Goal: Information Seeking & Learning: Learn about a topic

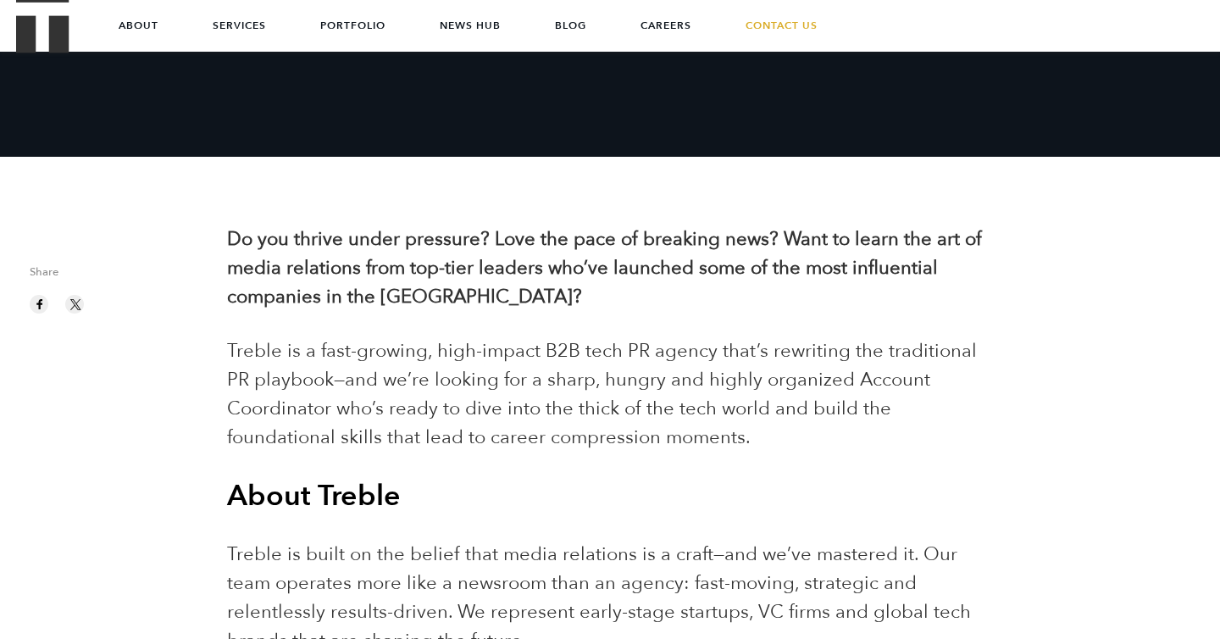
scroll to position [287, 0]
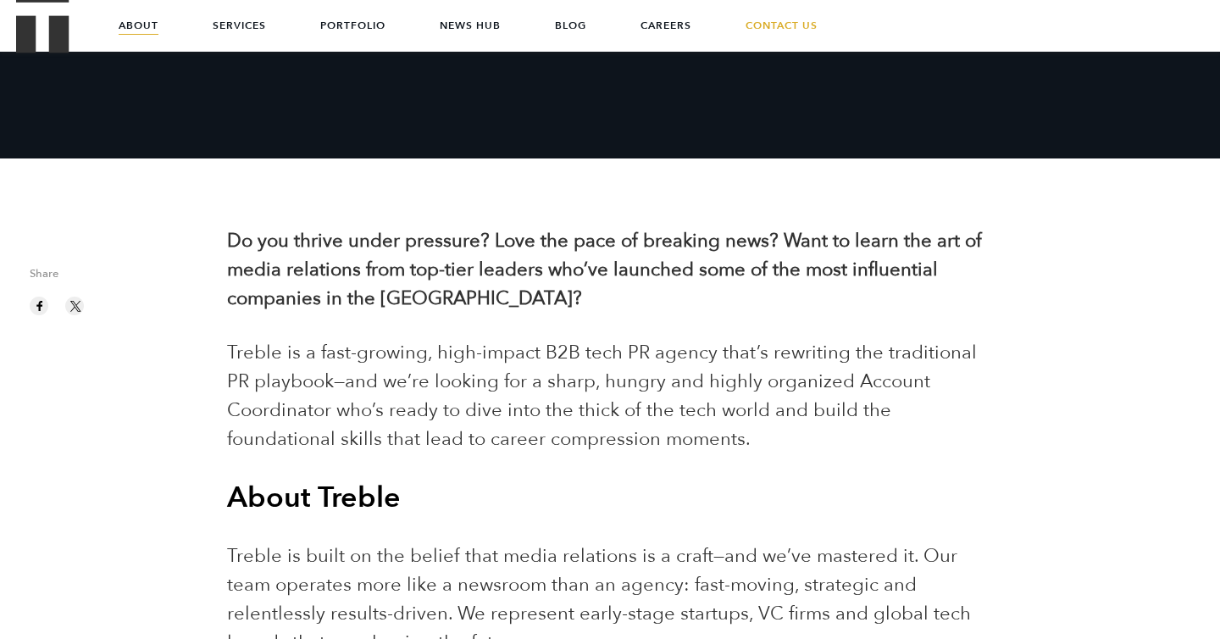
click at [137, 36] on link "About" at bounding box center [139, 25] width 40 height 51
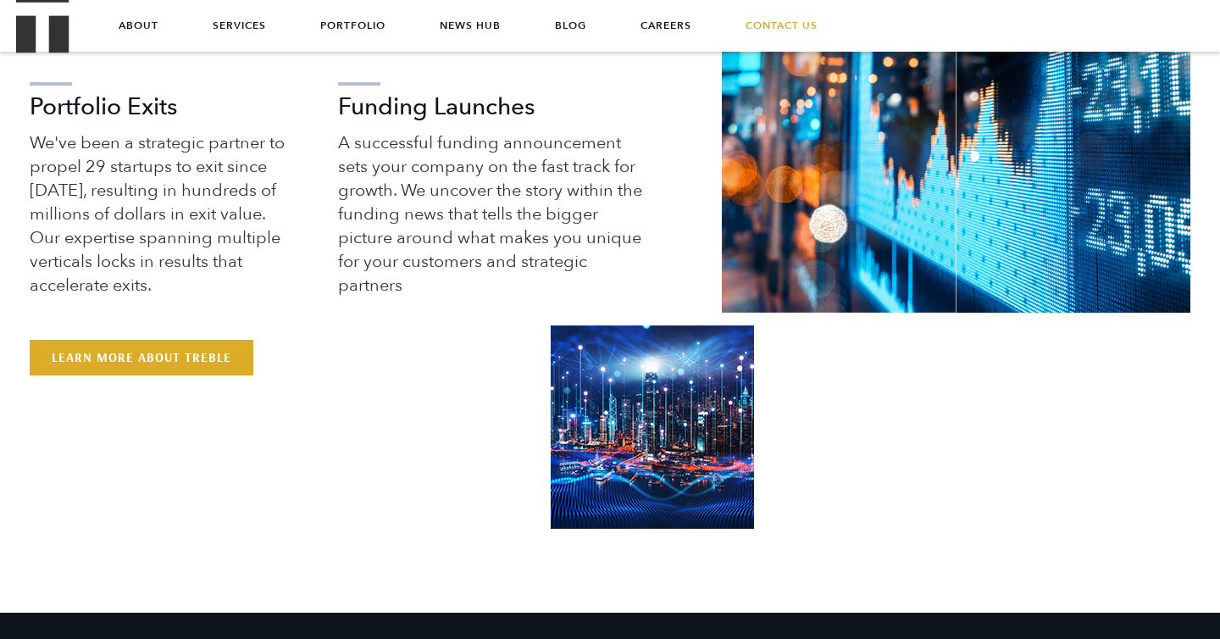
scroll to position [375, 0]
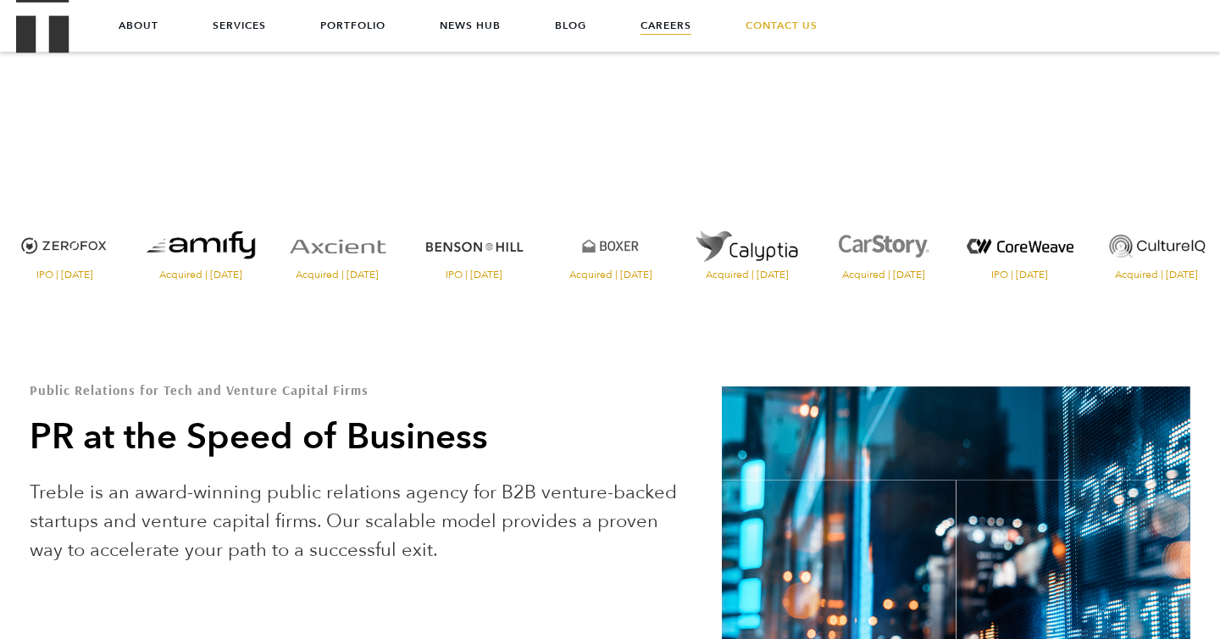
click at [658, 35] on link "Careers" at bounding box center [666, 25] width 51 height 51
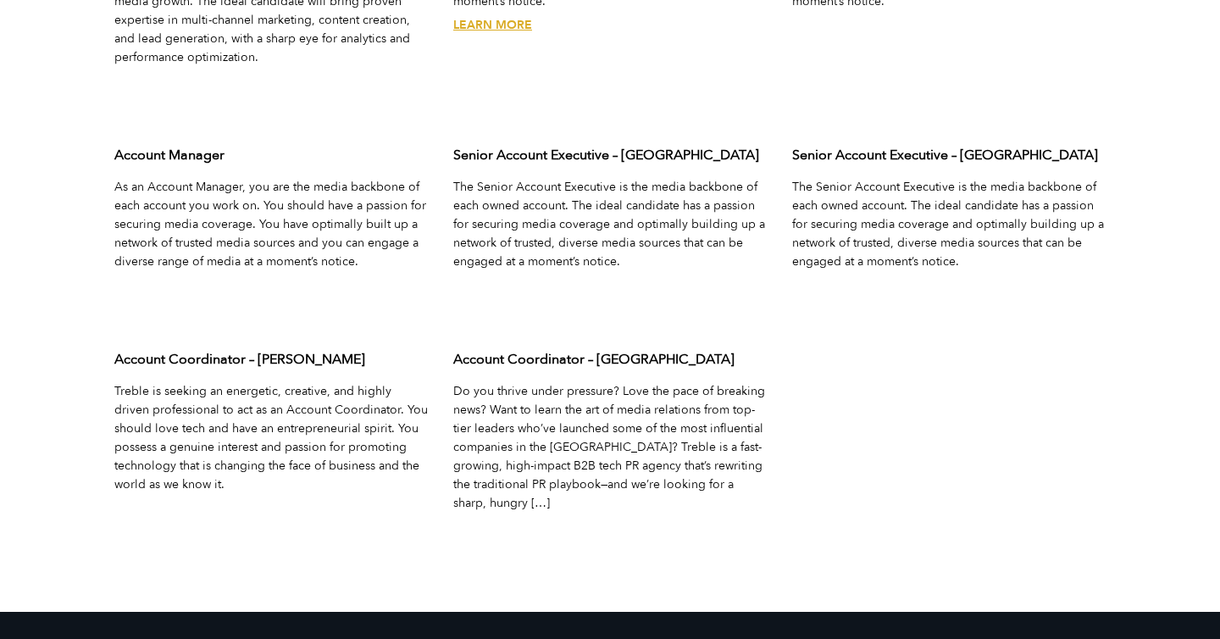
scroll to position [5600, 0]
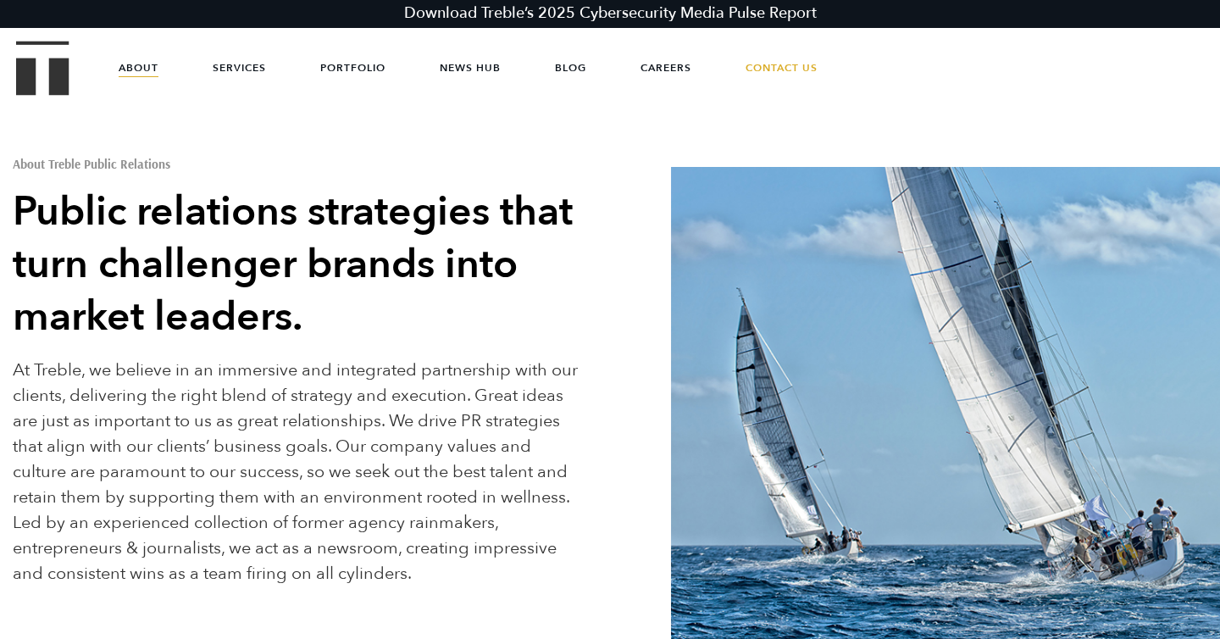
scroll to position [666, 0]
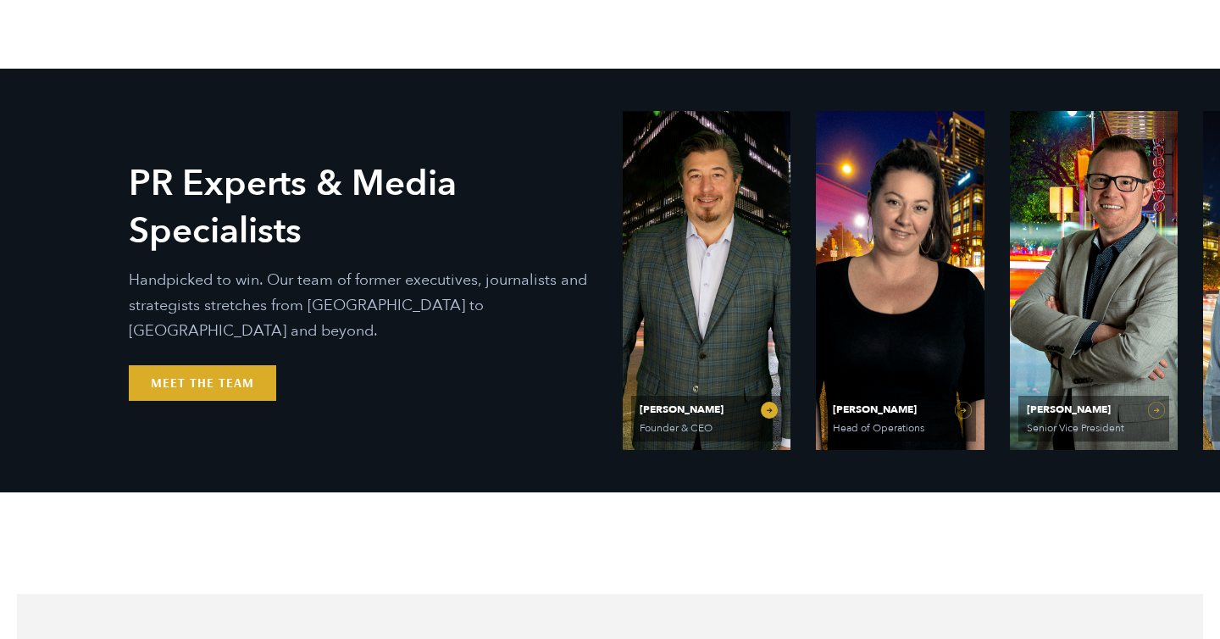
click at [647, 413] on span "[PERSON_NAME]" at bounding box center [707, 409] width 134 height 10
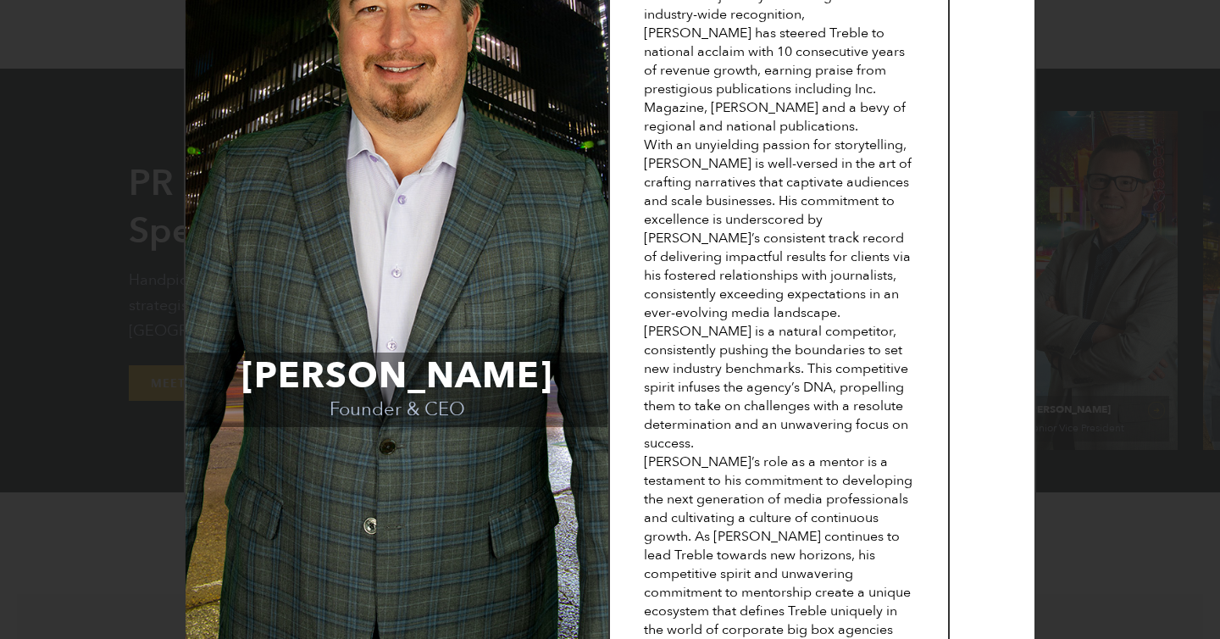
scroll to position [0, 0]
